Goal: Information Seeking & Learning: Learn about a topic

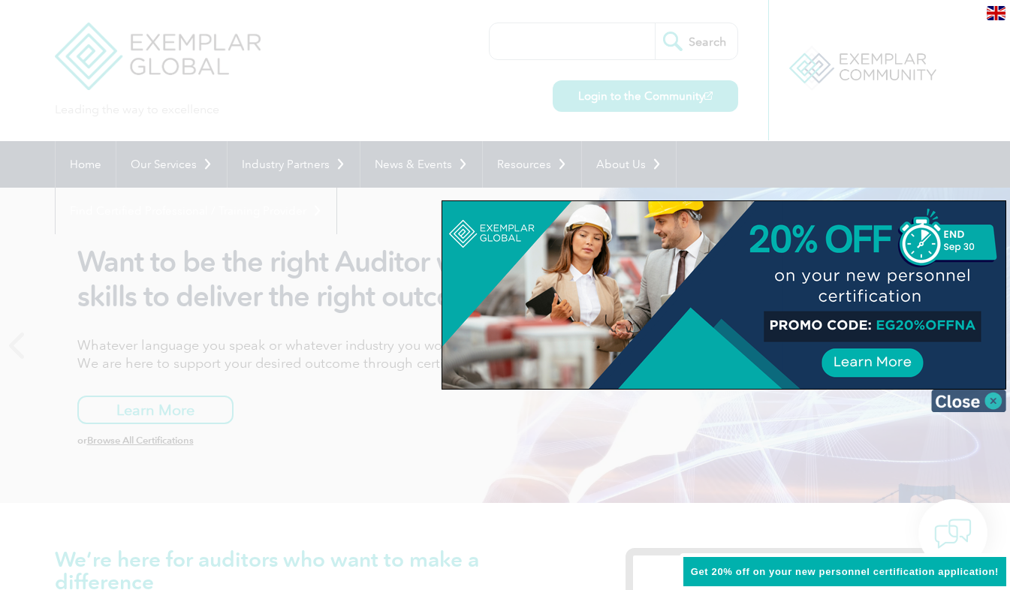
click at [986, 395] on img at bounding box center [968, 401] width 75 height 23
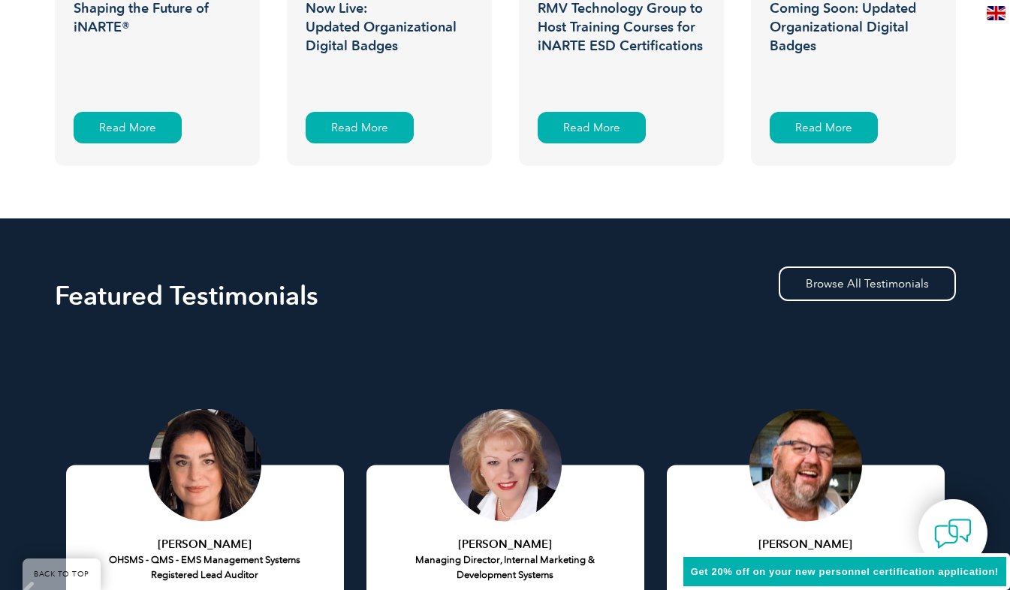
scroll to position [2595, 0]
